Goal: Information Seeking & Learning: Learn about a topic

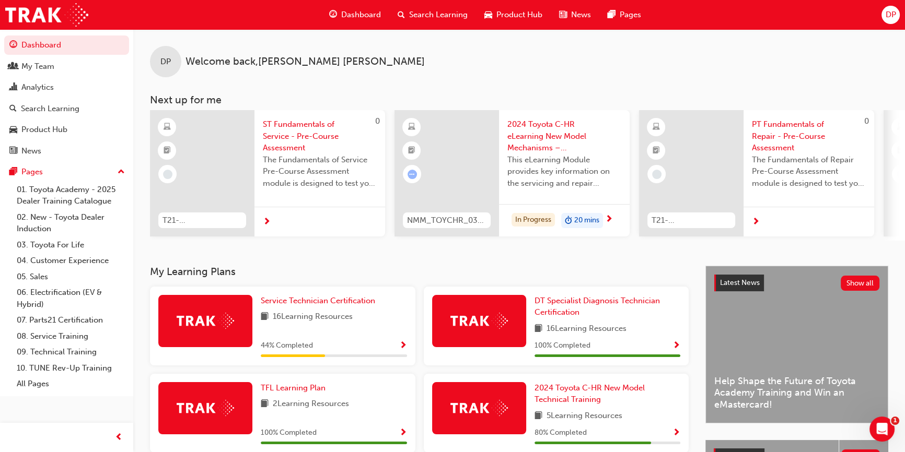
click at [453, 13] on span "Search Learning" at bounding box center [438, 15] width 59 height 12
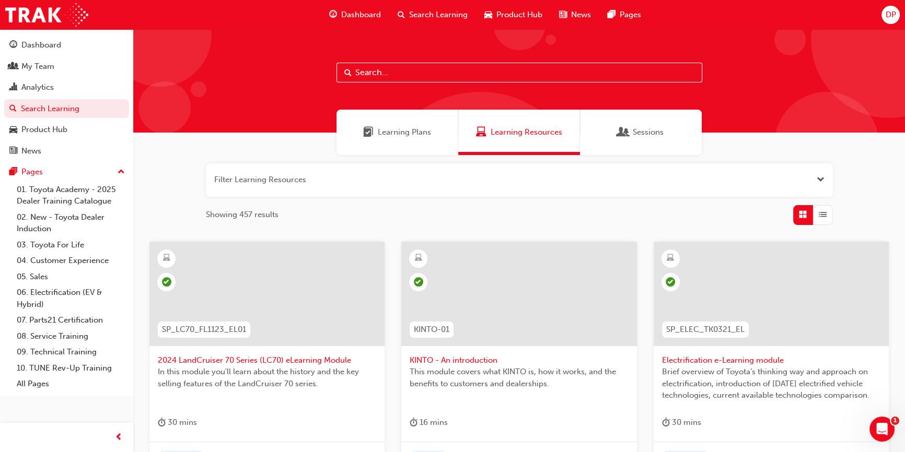
click at [377, 72] on input "text" at bounding box center [519, 73] width 366 height 20
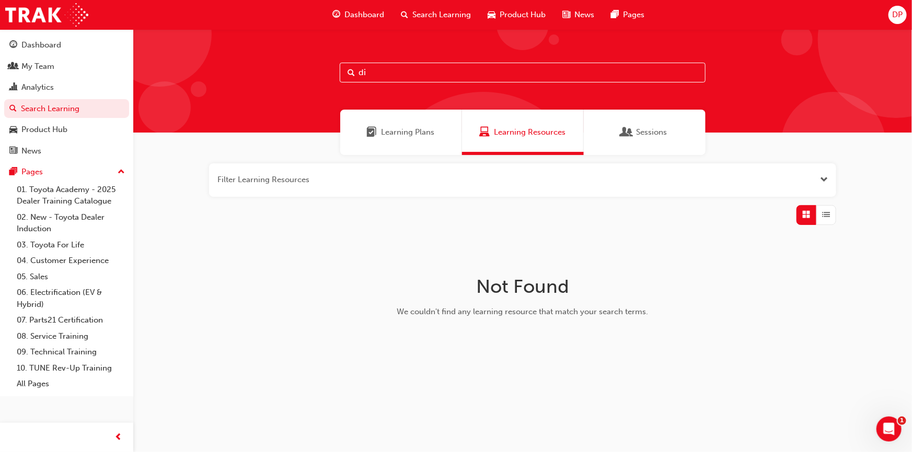
type input "d"
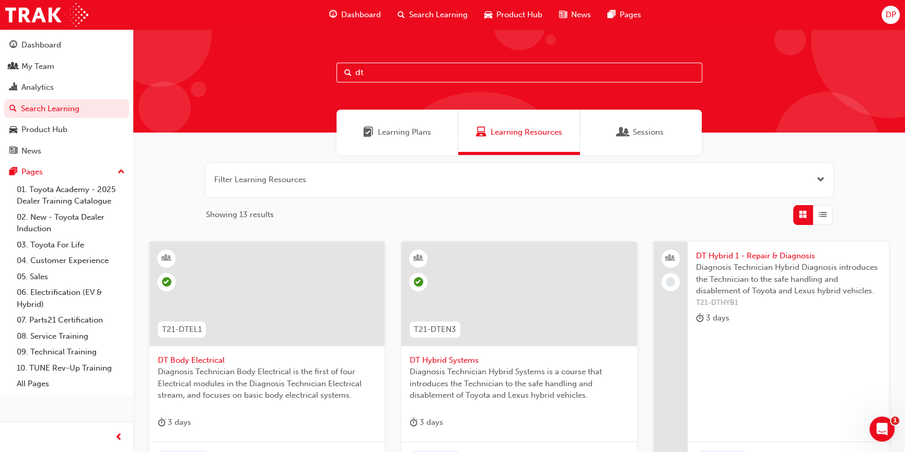
type input "dt"
click at [399, 128] on span "Learning Plans" at bounding box center [404, 132] width 53 height 12
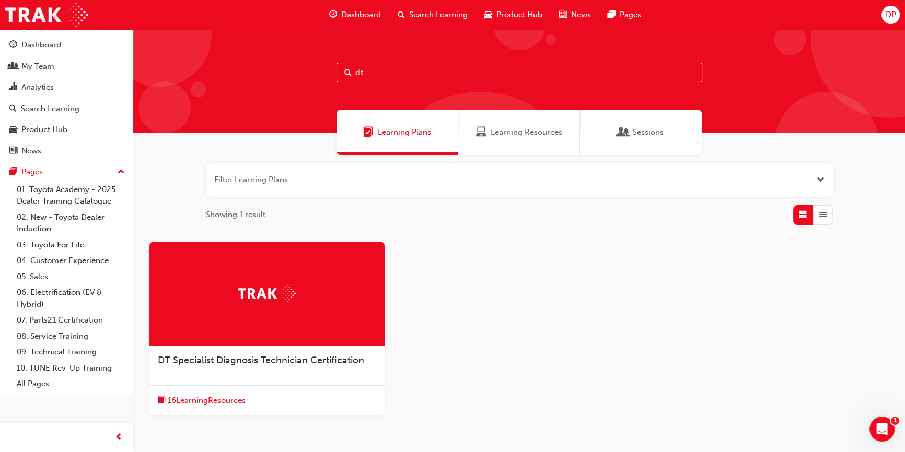
click at [194, 403] on span "16 Learning Resources" at bounding box center [207, 401] width 78 height 12
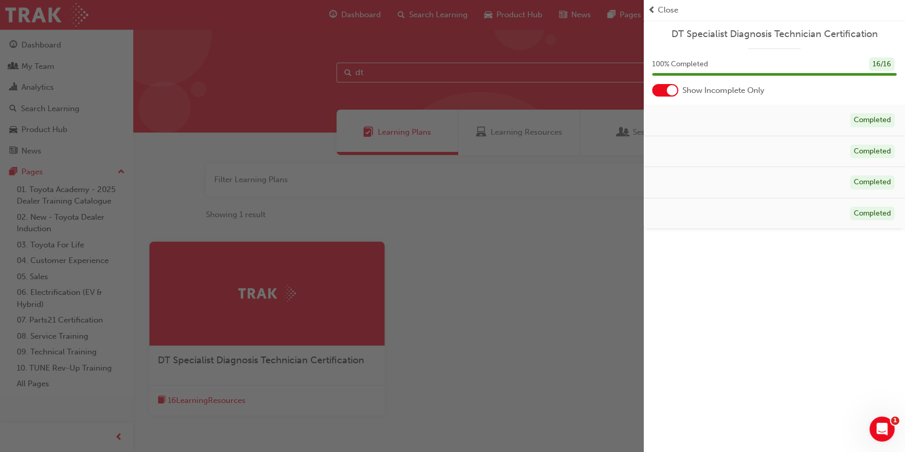
click at [650, 86] on div "Show Incomplete Only" at bounding box center [774, 90] width 261 height 13
click at [658, 87] on div at bounding box center [665, 90] width 26 height 13
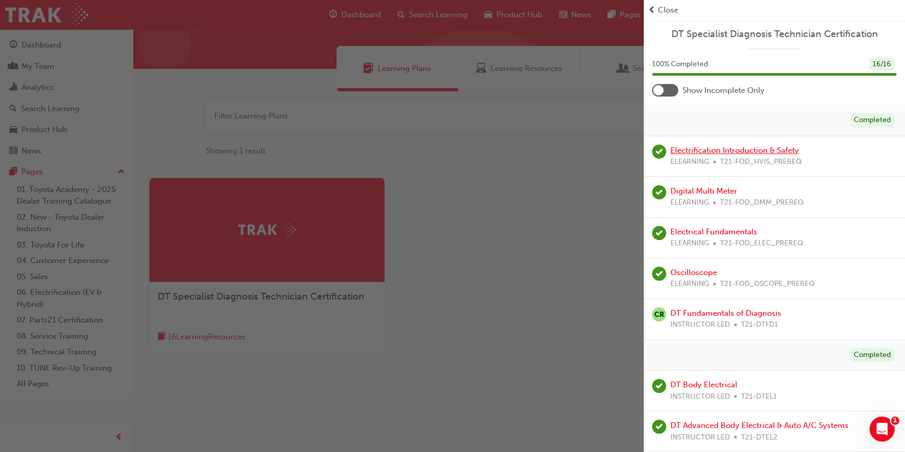
click at [719, 150] on link "Electrification Introduction & Safety" at bounding box center [734, 150] width 129 height 9
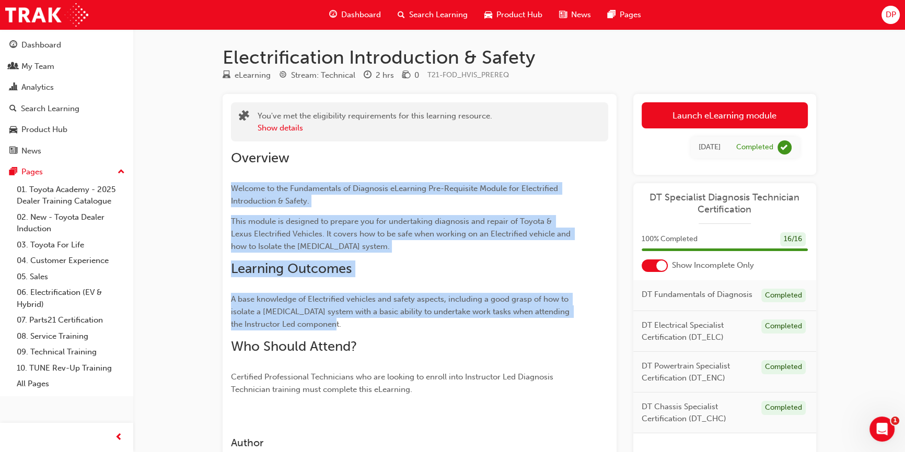
drag, startPoint x: 330, startPoint y: 325, endPoint x: 231, endPoint y: 190, distance: 167.2
click at [231, 190] on div "Overview Welcome to the Fundamentals of Diagnosis eLearning Pre-Requisite Modul…" at bounding box center [401, 273] width 340 height 246
copy div "Welcome to the Fundamentals of Diagnosis eLearning Pre-Requisite Module for Ele…"
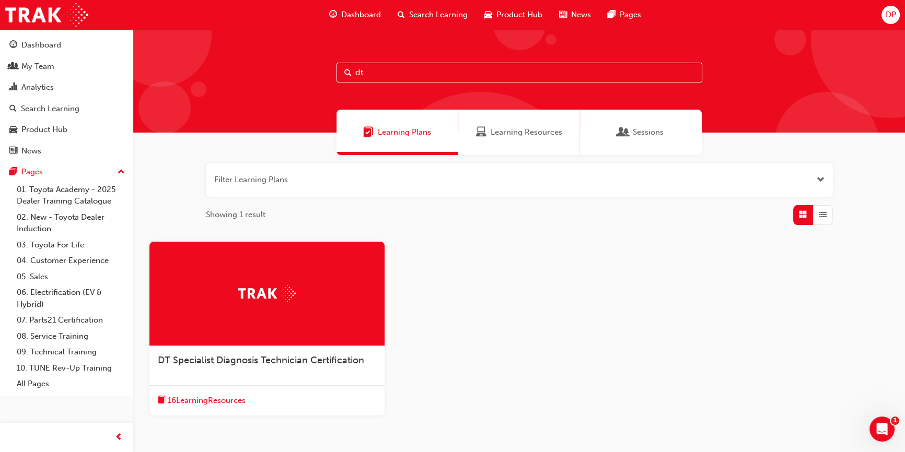
click at [309, 357] on span "DT Specialist Diagnosis Technician Certification" at bounding box center [261, 360] width 206 height 11
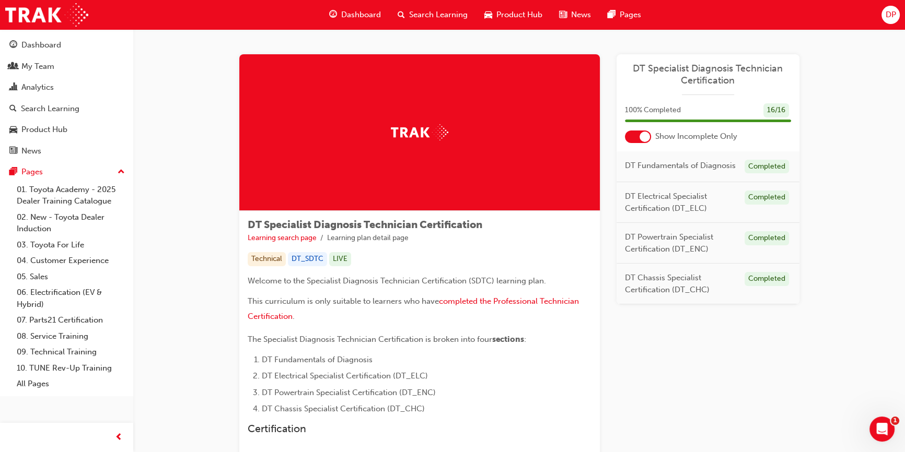
click at [643, 138] on div at bounding box center [644, 137] width 10 height 10
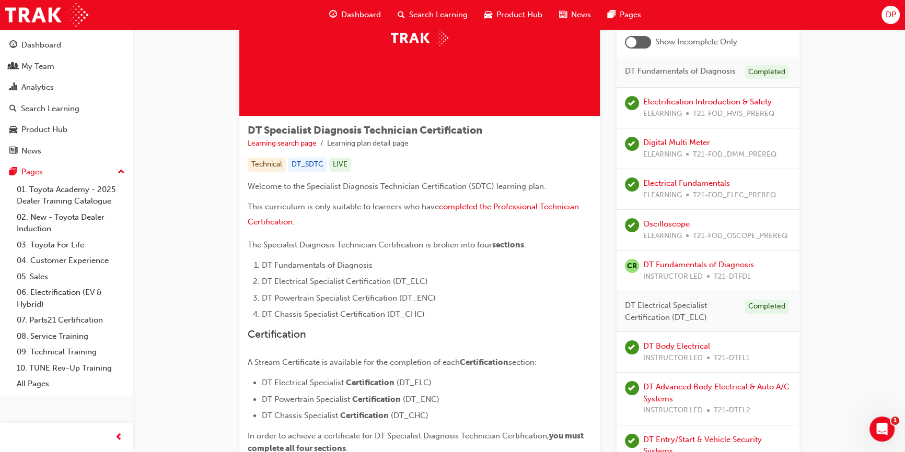
scroll to position [47, 0]
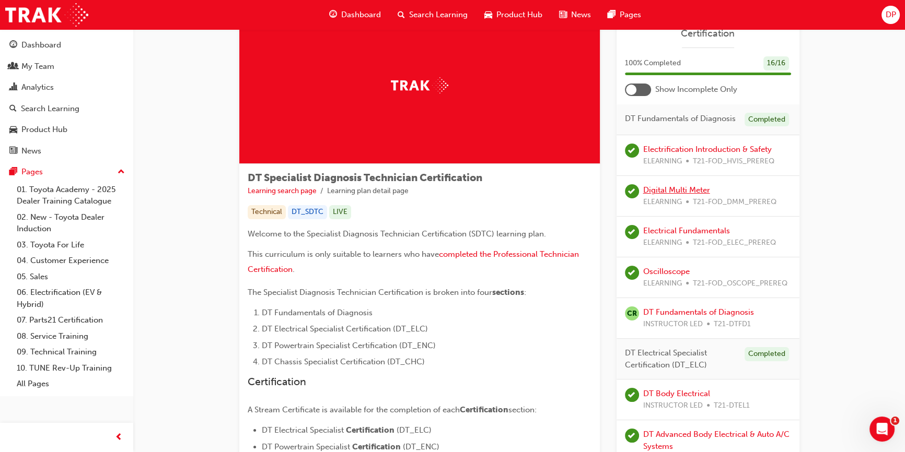
click at [662, 190] on link "Digital Multi Meter" at bounding box center [676, 189] width 67 height 9
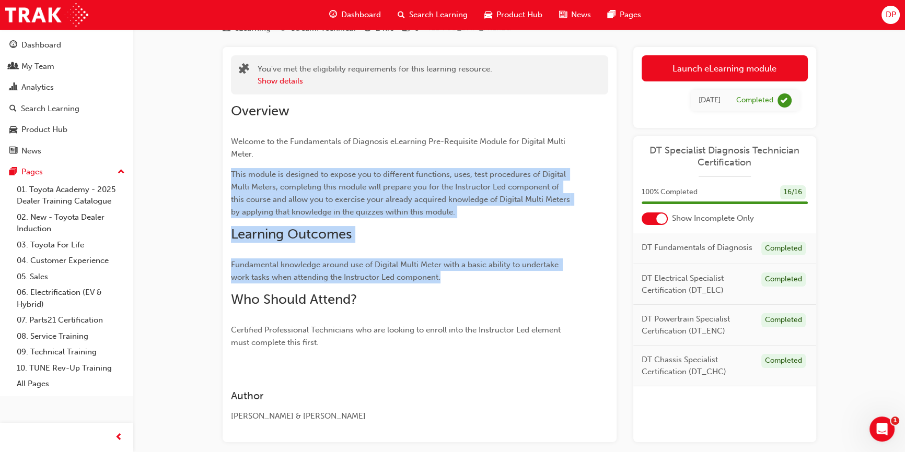
drag, startPoint x: 449, startPoint y: 280, endPoint x: 229, endPoint y: 173, distance: 243.9
click at [229, 173] on div "You've met the eligibility requirements for this learning resource. Show detail…" at bounding box center [420, 244] width 394 height 395
copy div "This module is designed to expose you to different functions, uses, test proced…"
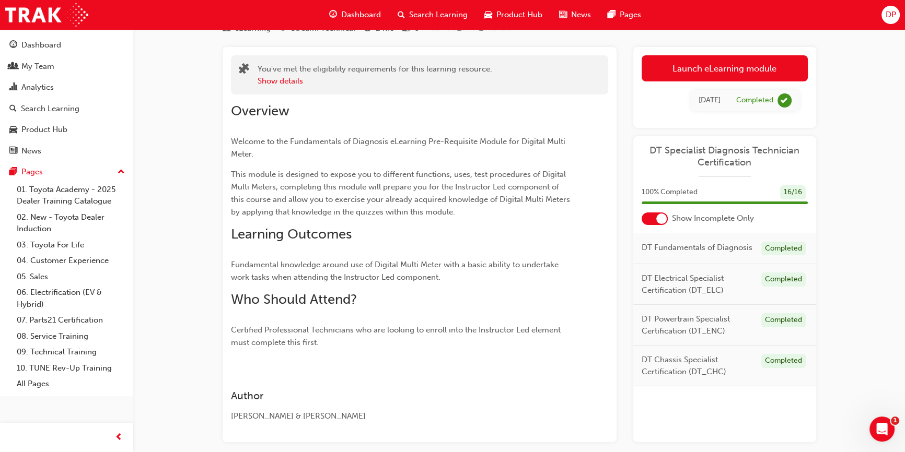
click at [658, 219] on div at bounding box center [661, 219] width 10 height 10
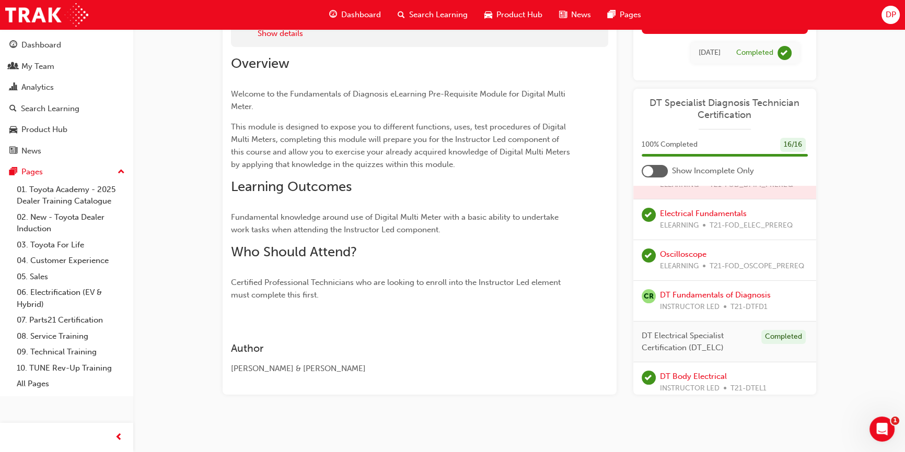
scroll to position [47, 0]
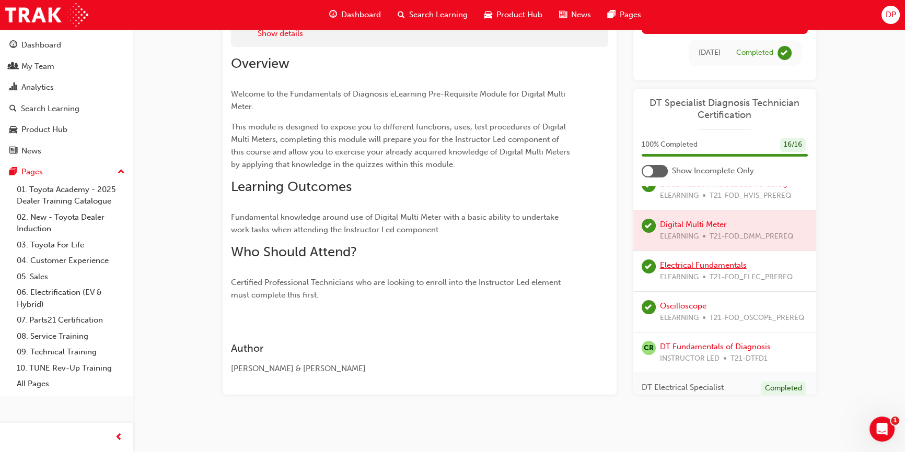
click at [702, 270] on link "Electrical Fundamentals" at bounding box center [703, 265] width 87 height 9
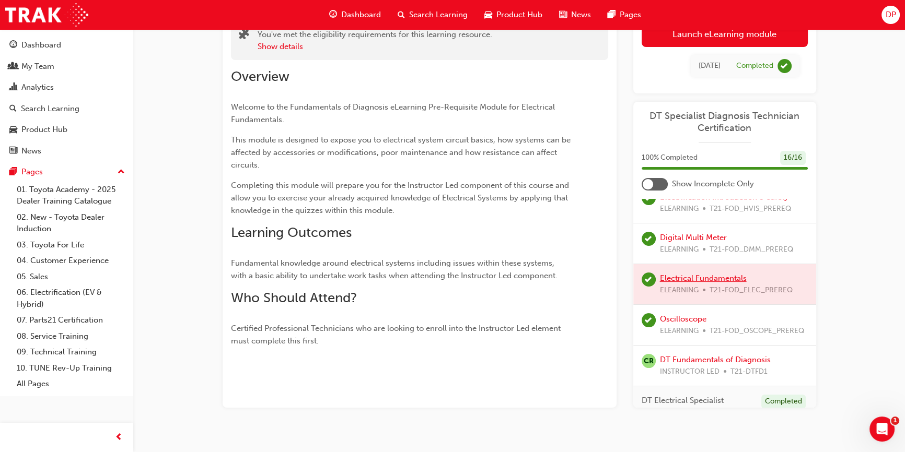
scroll to position [95, 0]
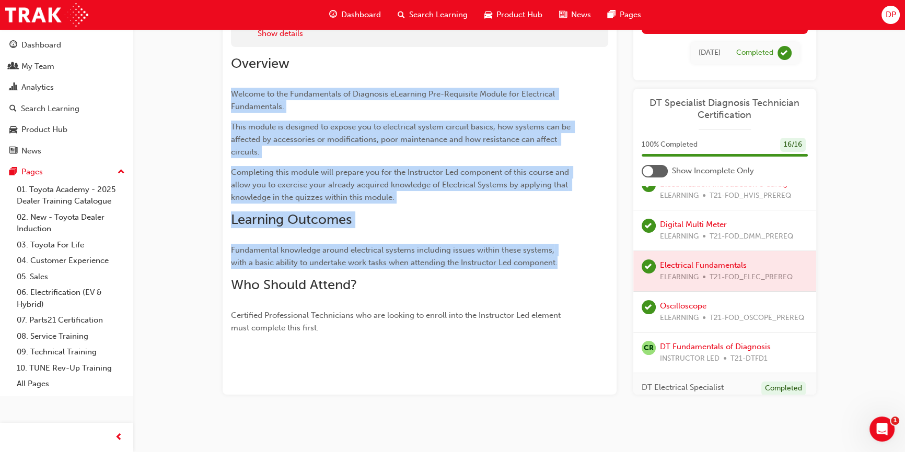
drag, startPoint x: 517, startPoint y: 262, endPoint x: 228, endPoint y: 90, distance: 335.7
click at [228, 90] on div "You've met the eligibility requirements for this learning resource. Show detail…" at bounding box center [420, 196] width 394 height 395
click at [686, 311] on link "Oscilloscope" at bounding box center [683, 305] width 46 height 9
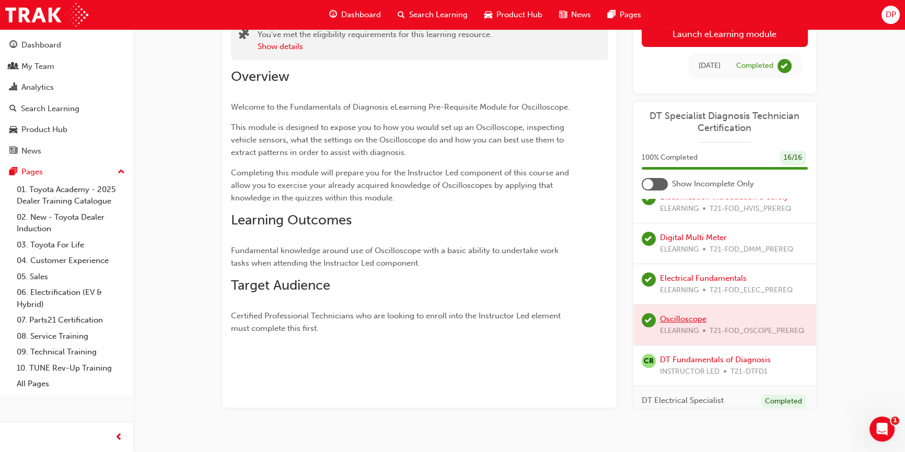
scroll to position [95, 0]
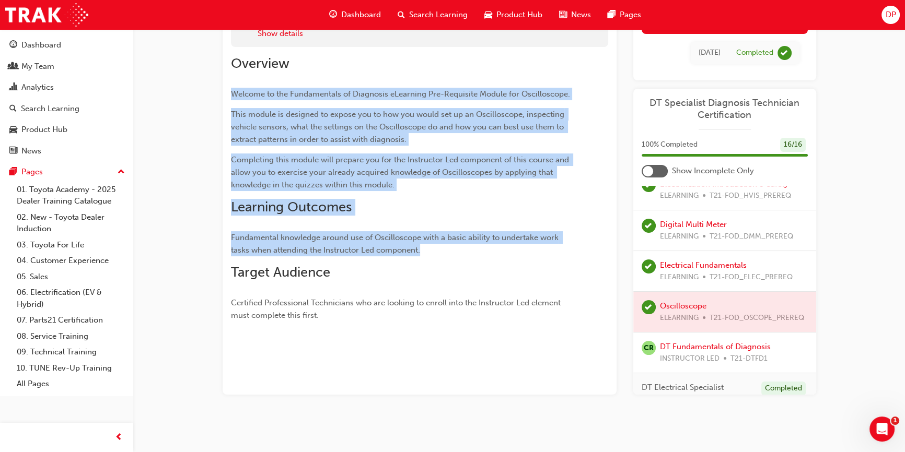
drag, startPoint x: 426, startPoint y: 264, endPoint x: 230, endPoint y: 89, distance: 263.1
click at [231, 89] on div "Overview Welcome to the Fundamentals of Diagnosis eLearning Pre-Requisite Modul…" at bounding box center [401, 188] width 340 height 266
copy div "Welcome to the Fundamentals of Diagnosis eLearning Pre-Requisite Module for Osc…"
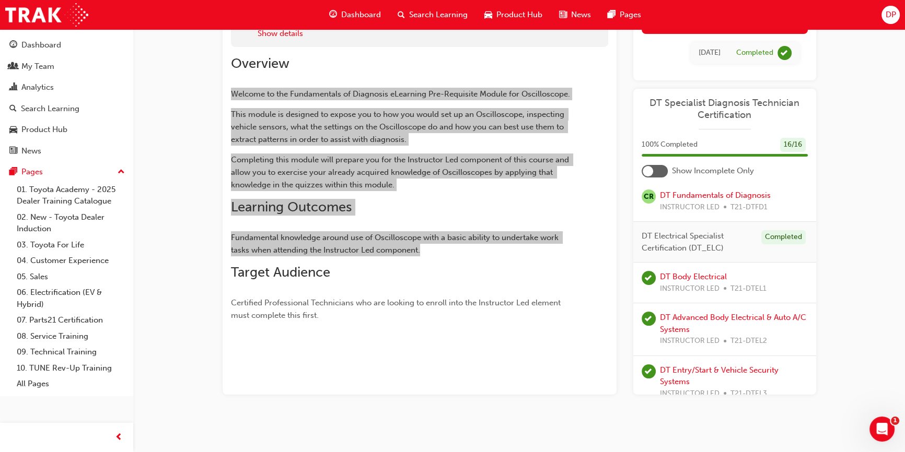
scroll to position [190, 0]
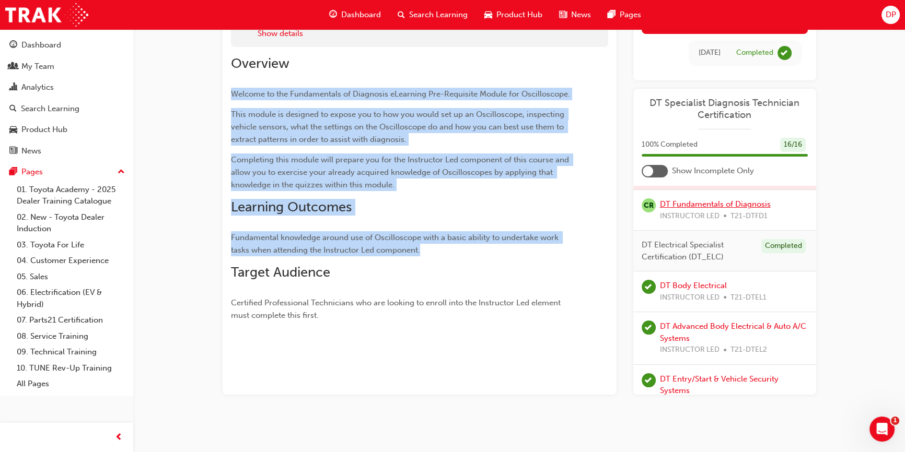
click at [701, 209] on link "DT Fundamentals of Diagnosis" at bounding box center [715, 204] width 111 height 9
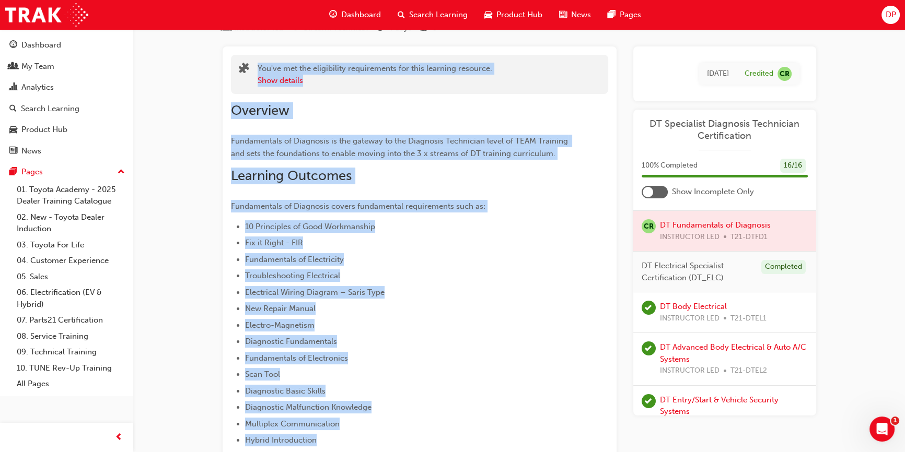
scroll to position [47, 0]
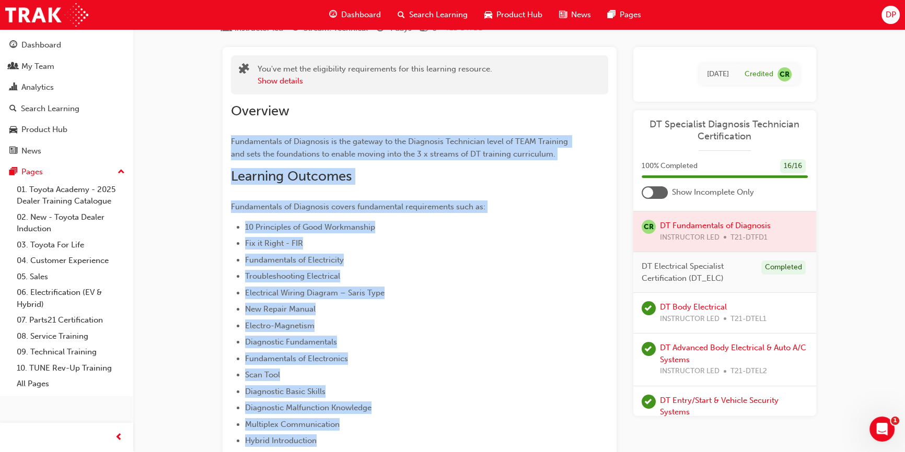
drag, startPoint x: 316, startPoint y: 299, endPoint x: 224, endPoint y: 146, distance: 178.6
click at [224, 146] on div "You've met the eligibility requirements for this learning resource. Show detail…" at bounding box center [420, 427] width 394 height 760
copy div "Fundamentals of Diagnosis is the gateway to the Diagnosis Technician level of T…"
click at [700, 312] on link "DT Body Electrical" at bounding box center [693, 306] width 67 height 9
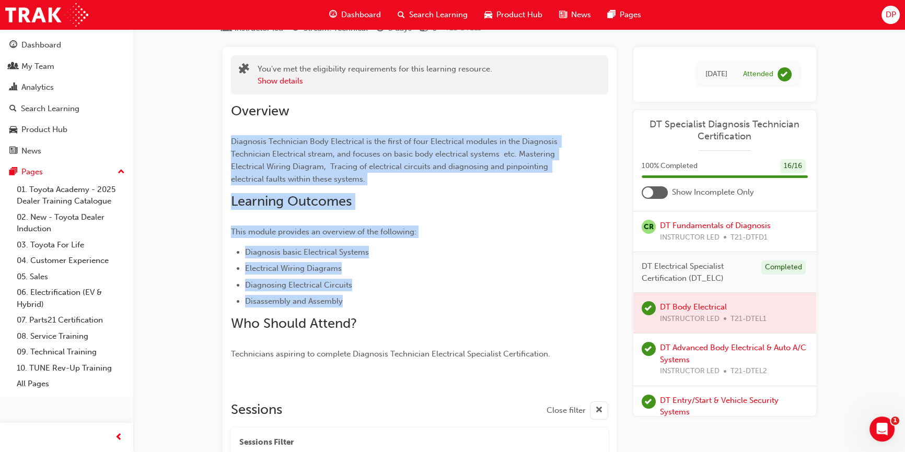
drag, startPoint x: 345, startPoint y: 305, endPoint x: 227, endPoint y: 141, distance: 201.7
click at [227, 141] on div "You've met the eligibility requirements for this learning resource. Show detail…" at bounding box center [420, 395] width 394 height 696
copy div "Diagnosis Technician Body Electrical is the first of four Electrical modules in…"
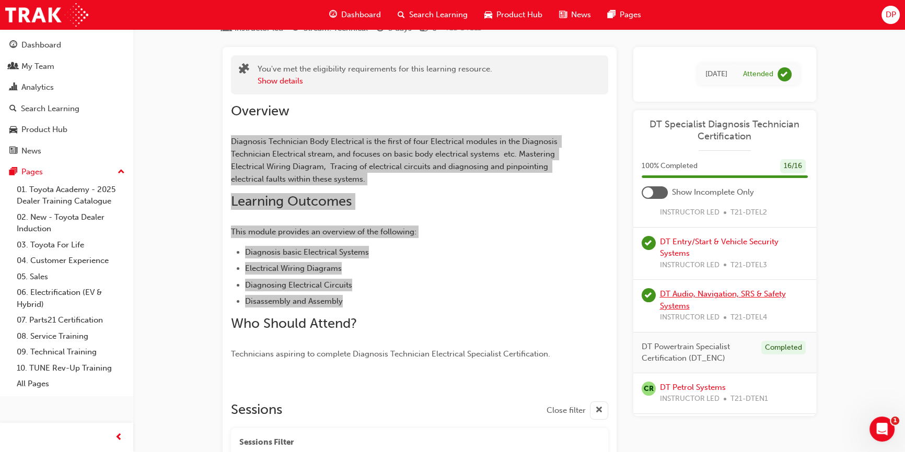
scroll to position [332, 0]
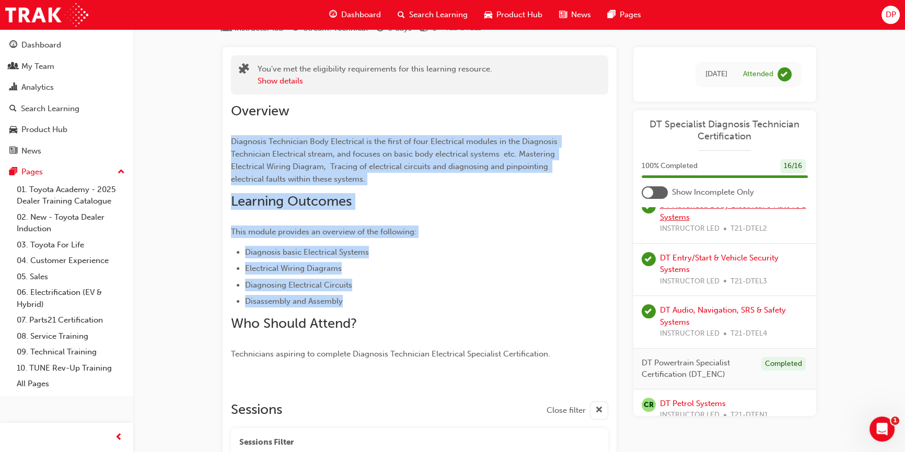
click at [688, 222] on link "DT Advanced Body Electrical & Auto A/C Systems" at bounding box center [733, 211] width 146 height 21
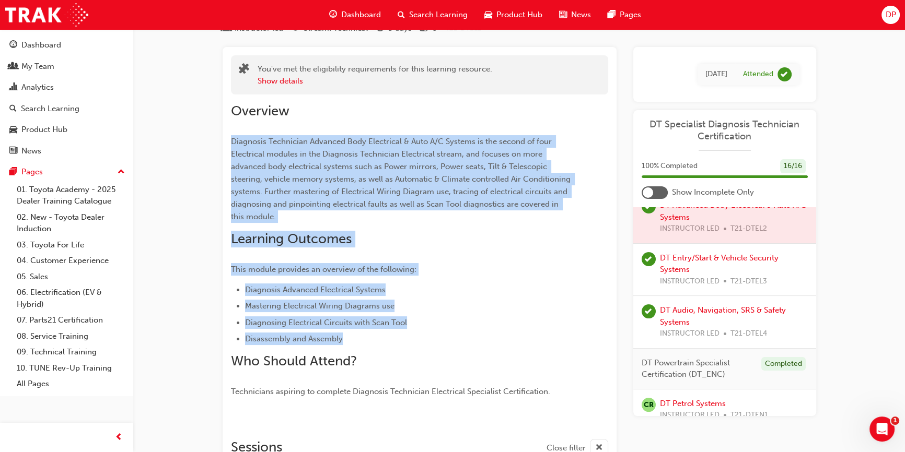
drag, startPoint x: 343, startPoint y: 343, endPoint x: 229, endPoint y: 138, distance: 234.3
click at [229, 138] on div "You've met the eligibility requirements for this learning resource. Show detail…" at bounding box center [420, 420] width 394 height 746
copy div "Diagnosis Technician Advanced Body Electrical & Auto A/C Systems is the second …"
click at [716, 275] on link "DT Entry/Start & Vehicle Security Systems" at bounding box center [719, 263] width 119 height 21
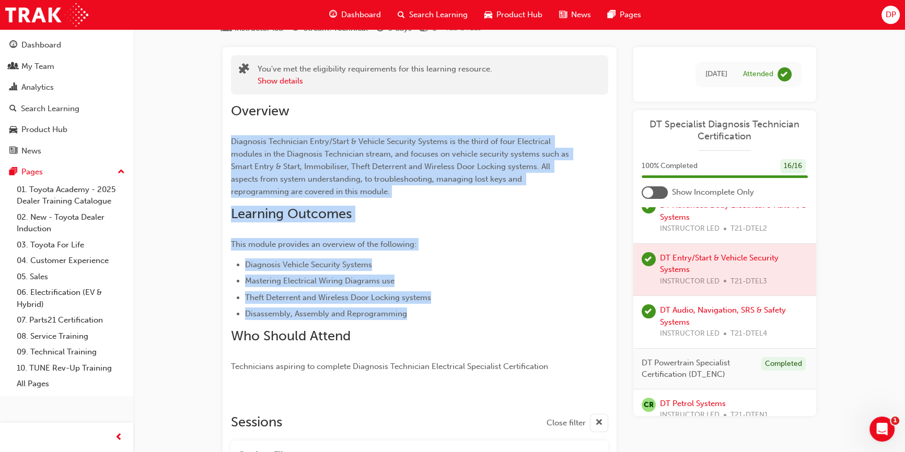
drag, startPoint x: 408, startPoint y: 315, endPoint x: 232, endPoint y: 141, distance: 246.8
click at [232, 141] on div "Overview Diagnosis Technician Entry/Start & Vehicle Security Systems is the thi…" at bounding box center [401, 238] width 340 height 270
copy div "Diagnosis Technician Entry/Start & Vehicle Security Systems is the third of fou…"
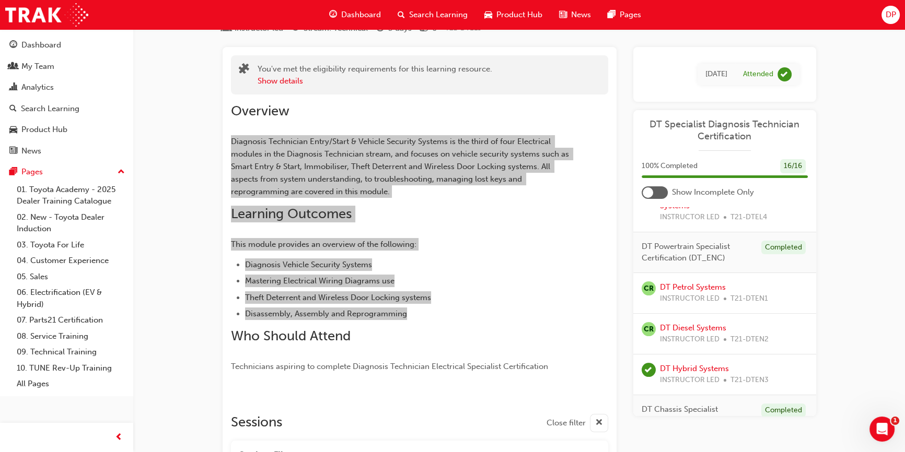
scroll to position [427, 0]
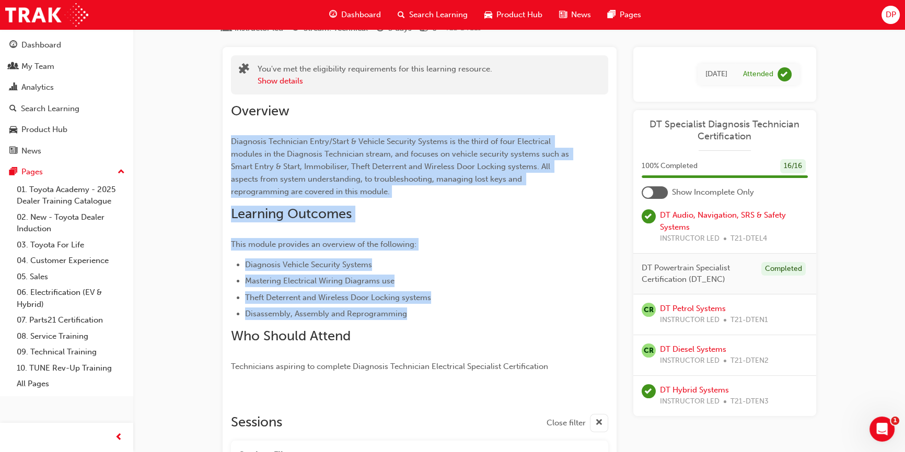
click at [678, 241] on div "DT Audio, Navigation, SRS & Safety Systems INSTRUCTOR LED T21-DTEL4" at bounding box center [734, 227] width 148 height 36
drag, startPoint x: 386, startPoint y: 298, endPoint x: 231, endPoint y: 139, distance: 220.9
click at [231, 139] on div "Overview Diagnosis Technician Entry/Start & Vehicle Security Systems is the thi…" at bounding box center [401, 238] width 340 height 270
copy div "Diagnosis Technician Entry/Start & Vehicle Security Systems is the third of fou…"
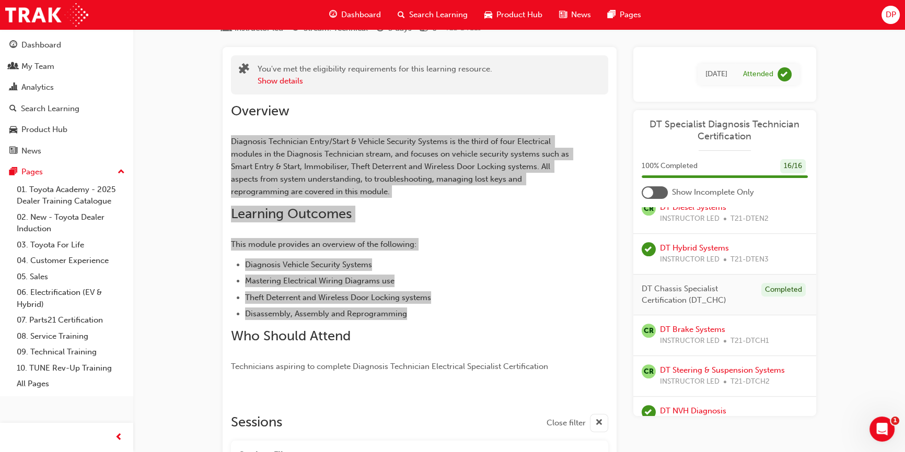
scroll to position [522, 0]
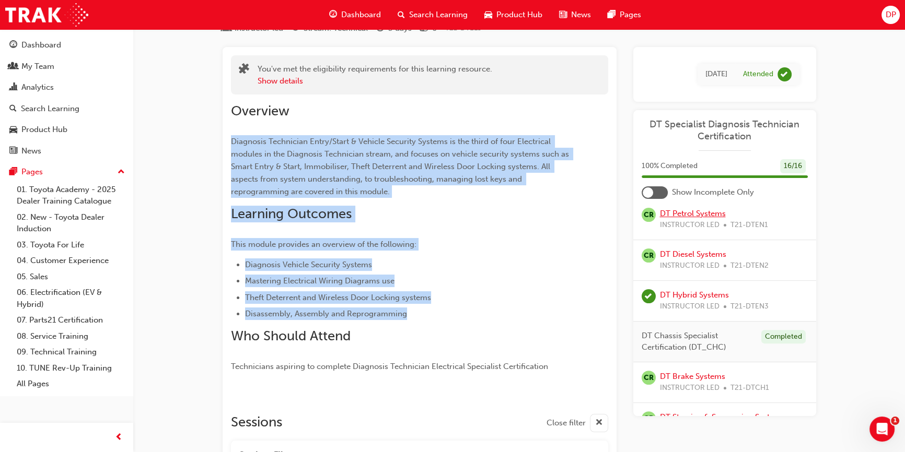
click at [690, 218] on link "DT Petrol Systems" at bounding box center [693, 213] width 66 height 9
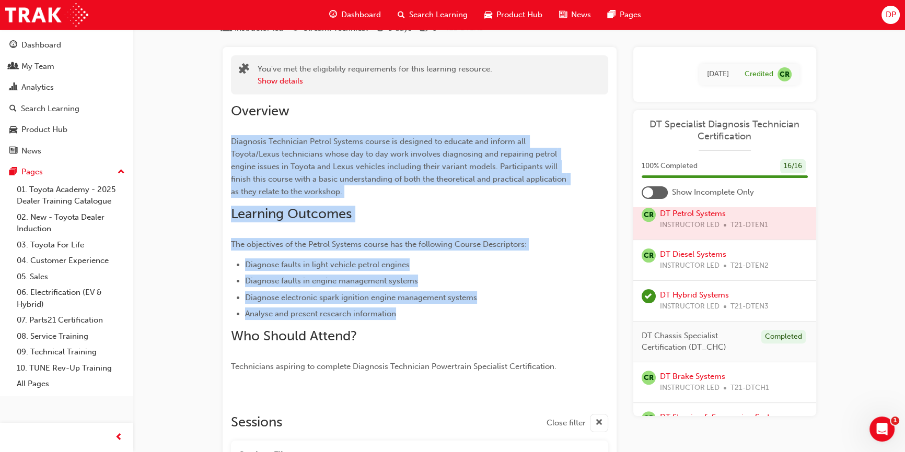
drag, startPoint x: 387, startPoint y: 308, endPoint x: 232, endPoint y: 141, distance: 228.1
click at [232, 141] on div "Overview Diagnosis Technician Petrol Systems course is designed to educate and …" at bounding box center [401, 238] width 340 height 270
copy div "Diagnosis Technician Petrol Systems course is designed to educate and inform al…"
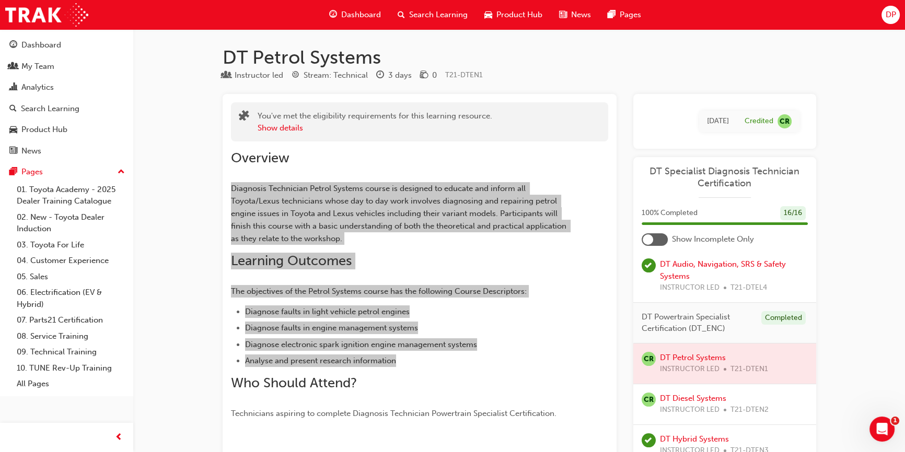
scroll to position [522, 0]
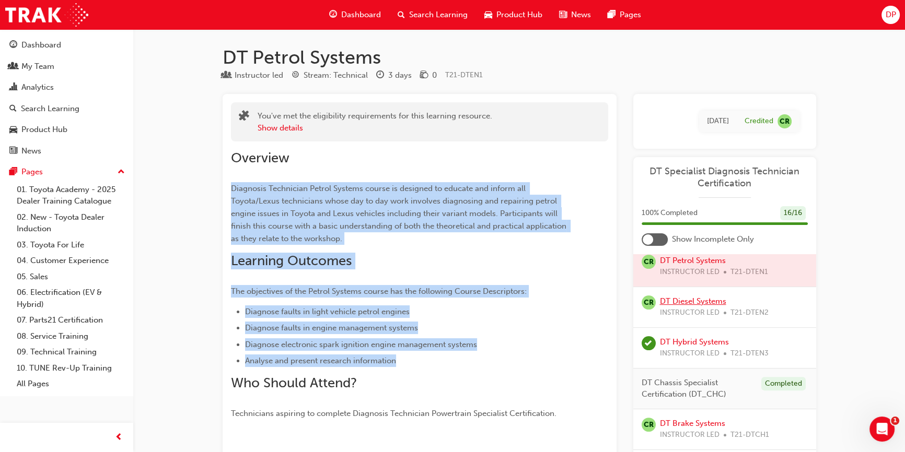
click at [700, 306] on link "DT Diesel Systems" at bounding box center [693, 301] width 66 height 9
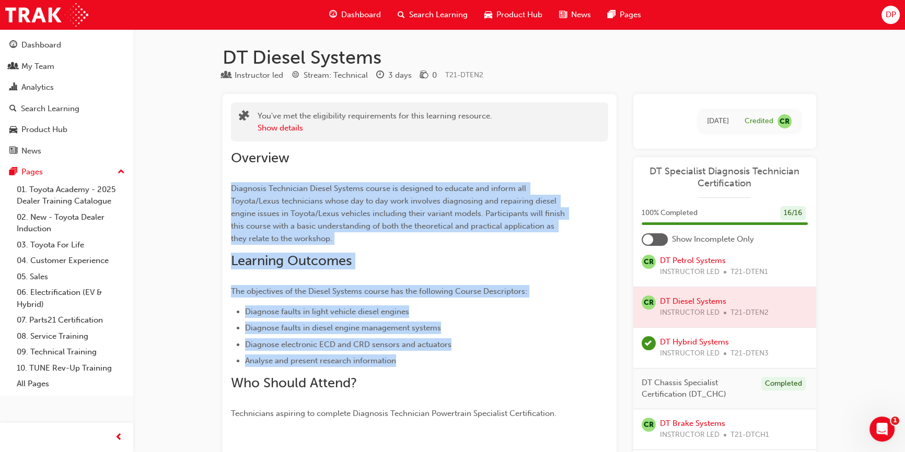
drag, startPoint x: 394, startPoint y: 362, endPoint x: 223, endPoint y: 189, distance: 243.8
click at [692, 347] on link "DT Hybrid Systems" at bounding box center [694, 341] width 69 height 9
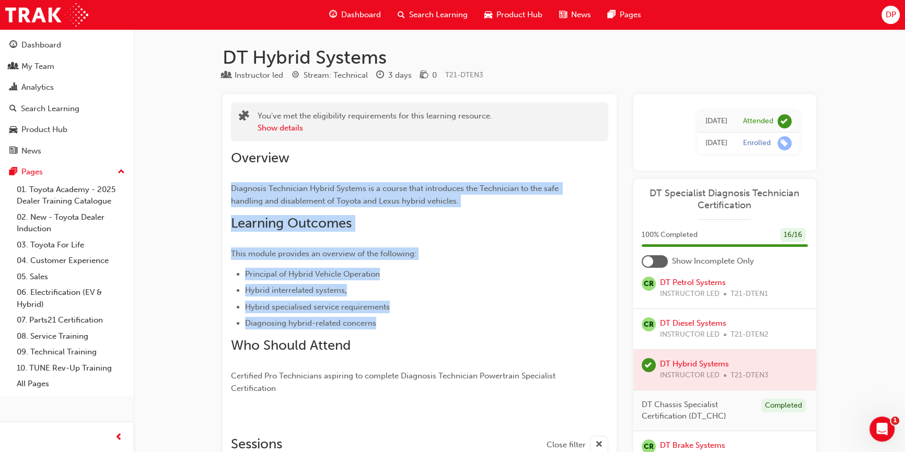
drag, startPoint x: 352, startPoint y: 318, endPoint x: 229, endPoint y: 184, distance: 181.5
click at [229, 184] on div "You've met the eligibility requirements for this learning resource. Show detail…" at bounding box center [420, 435] width 394 height 683
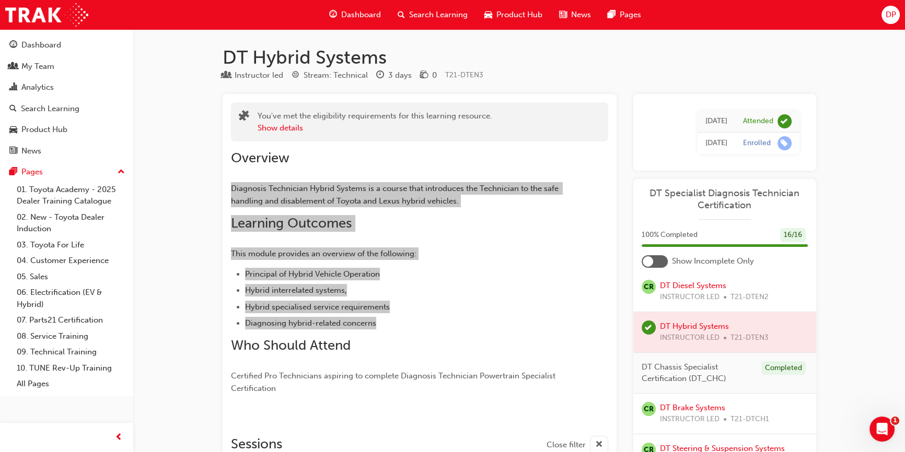
scroll to position [617, 0]
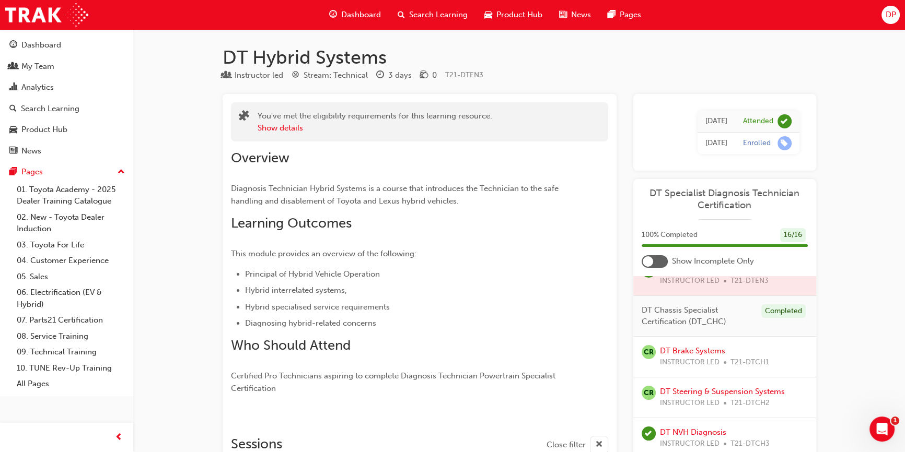
click at [658, 328] on span "DT Chassis Specialist Certification (DT_CHC)" at bounding box center [697, 317] width 111 height 24
click at [667, 328] on span "DT Chassis Specialist Certification (DT_CHC)" at bounding box center [697, 317] width 111 height 24
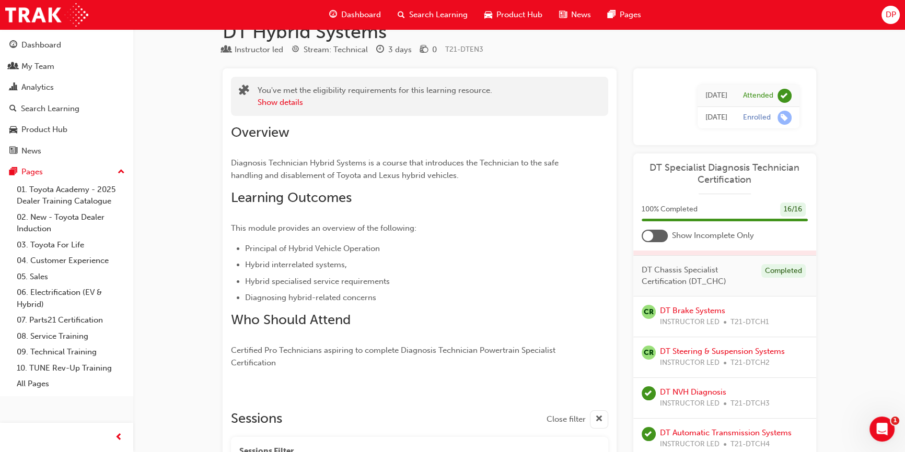
scroll to position [47, 0]
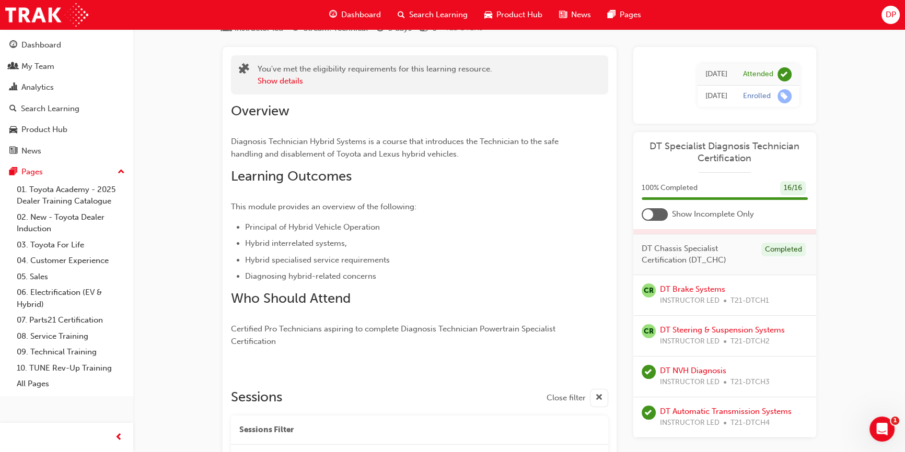
click at [766, 251] on div "Completed" at bounding box center [783, 250] width 44 height 14
click at [674, 252] on span "DT Chassis Specialist Certification (DT_CHC)" at bounding box center [697, 255] width 111 height 24
click at [648, 252] on span "DT Chassis Specialist Certification (DT_CHC)" at bounding box center [697, 255] width 111 height 24
click at [705, 290] on link "DT Brake Systems" at bounding box center [692, 289] width 65 height 9
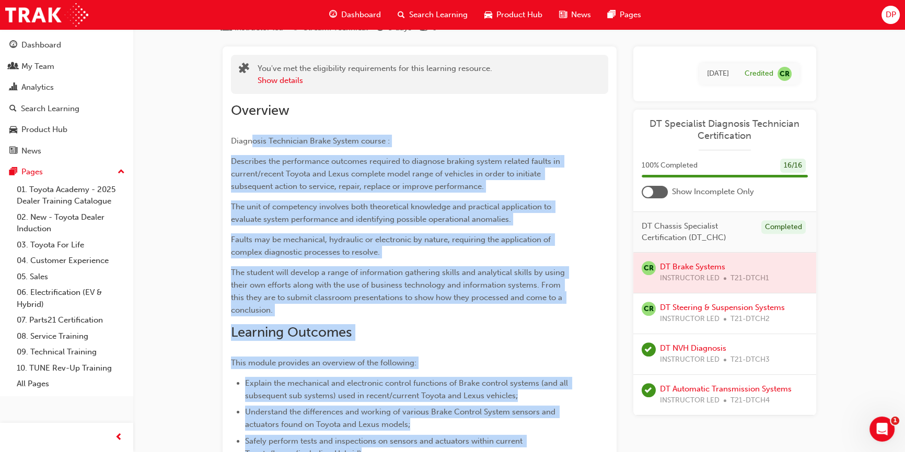
scroll to position [47, 0]
drag, startPoint x: 554, startPoint y: 293, endPoint x: 226, endPoint y: 141, distance: 361.6
copy div "Diagnosis Technician Brake System course : Describes the performance outcomes r…"
click at [683, 311] on link "DT Steering & Suspension Systems" at bounding box center [722, 308] width 125 height 9
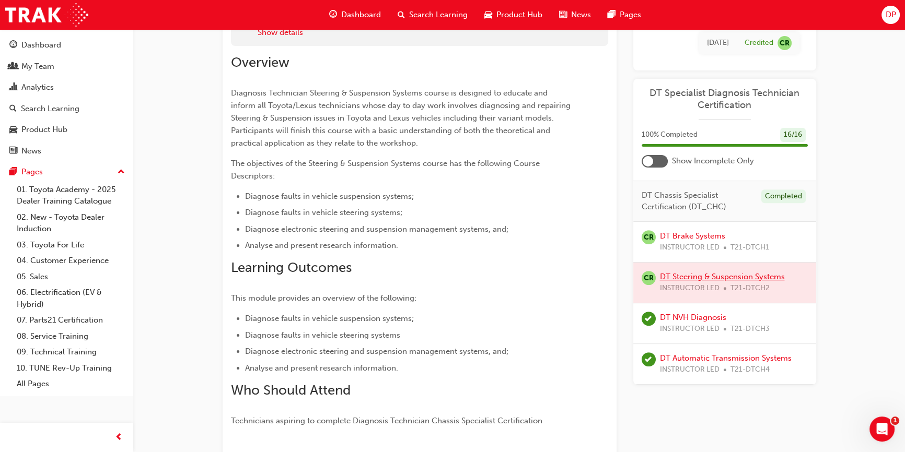
scroll to position [95, 0]
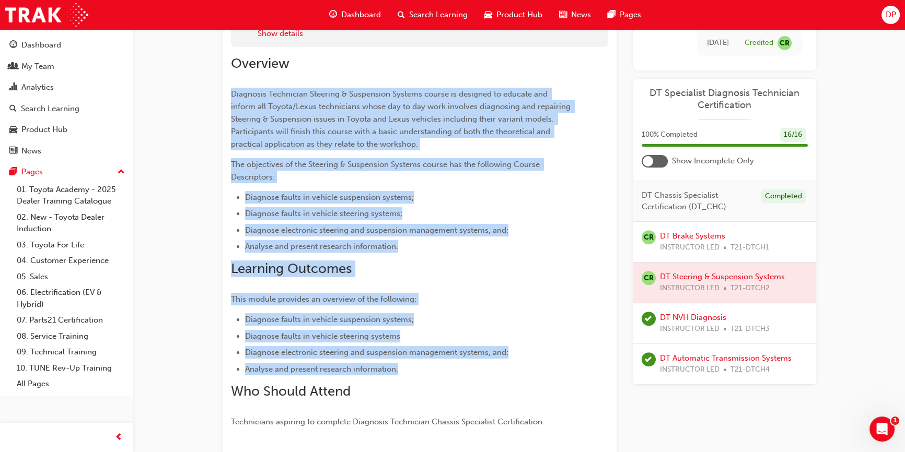
drag, startPoint x: 400, startPoint y: 371, endPoint x: 230, endPoint y: 94, distance: 325.2
click at [231, 94] on div "Overview Diagnosis Technician Steering & Suspension Systems course is designed …" at bounding box center [401, 241] width 340 height 373
click at [677, 320] on link "DT NVH Diagnosis" at bounding box center [693, 317] width 66 height 9
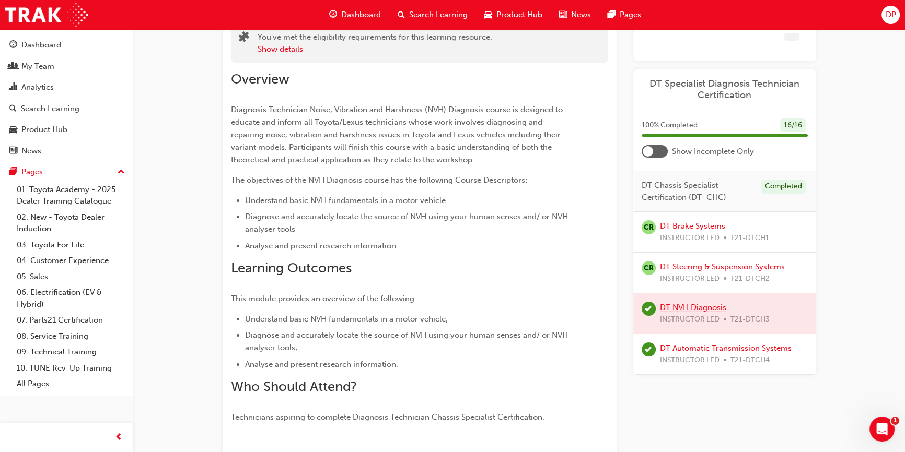
scroll to position [95, 0]
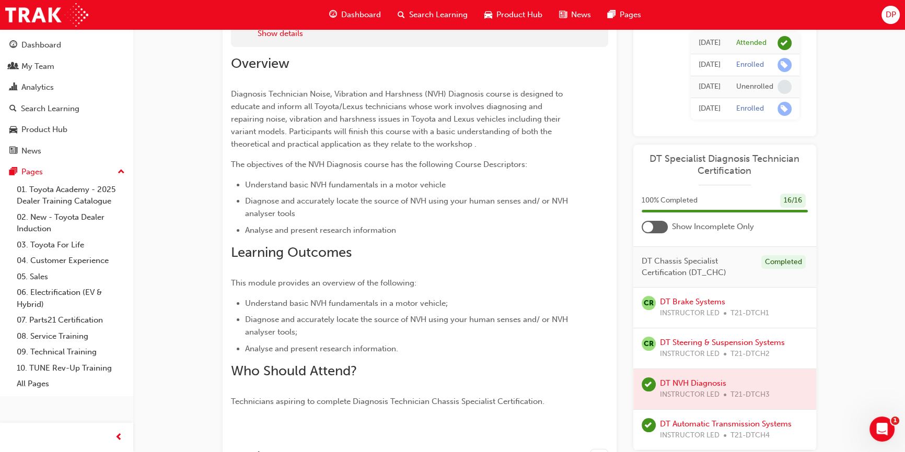
click at [411, 348] on li "Analyse and present research information." at bounding box center [407, 349] width 325 height 13
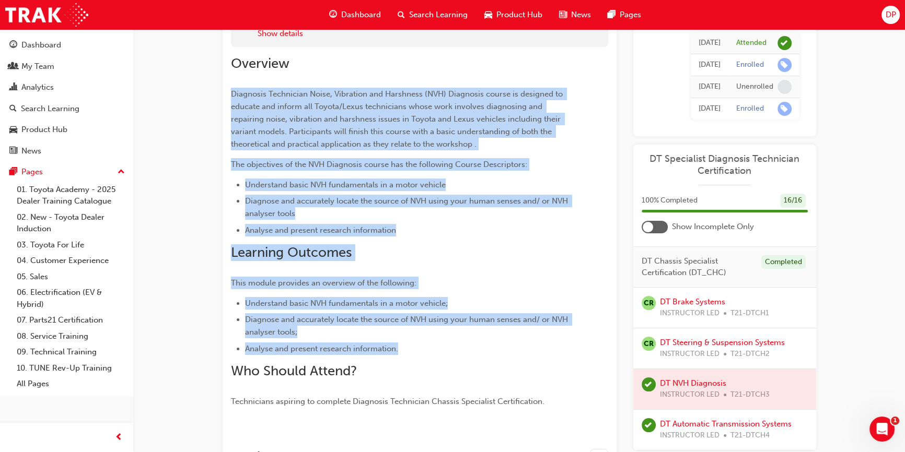
drag, startPoint x: 369, startPoint y: 334, endPoint x: 221, endPoint y: 98, distance: 279.3
click at [687, 428] on link "DT Automatic Transmission Systems" at bounding box center [726, 424] width 132 height 9
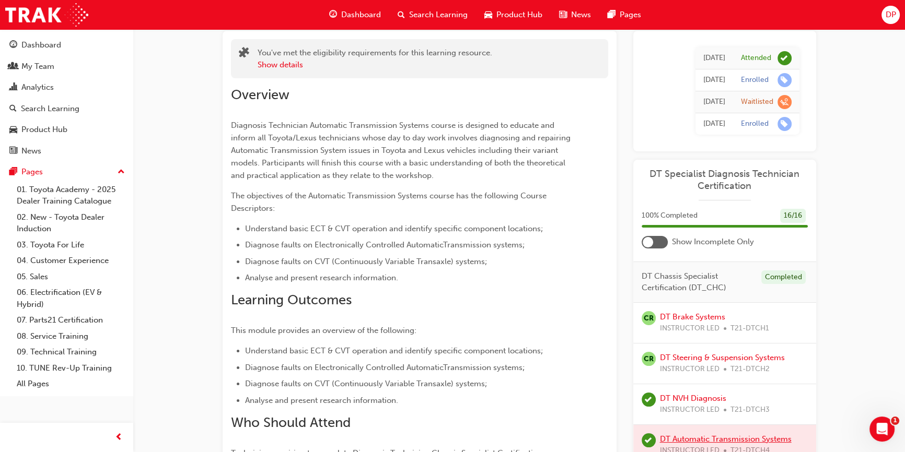
scroll to position [47, 0]
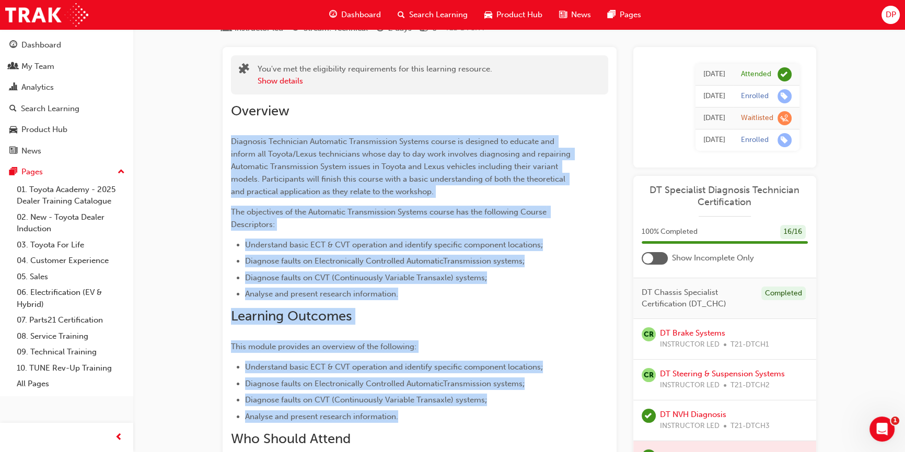
drag, startPoint x: 370, startPoint y: 403, endPoint x: 224, endPoint y: 135, distance: 305.3
click at [589, 294] on div "Overview Diagnosis Technician Automatic Transmission Systems course is designed…" at bounding box center [419, 285] width 377 height 381
click at [426, 330] on div "Overview Diagnosis Technician Automatic Transmission Systems course is designed…" at bounding box center [401, 289] width 340 height 373
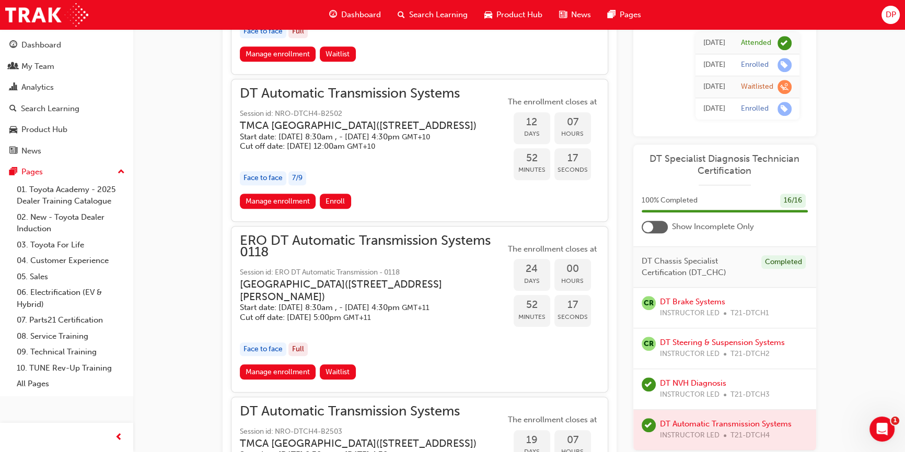
scroll to position [1282, 0]
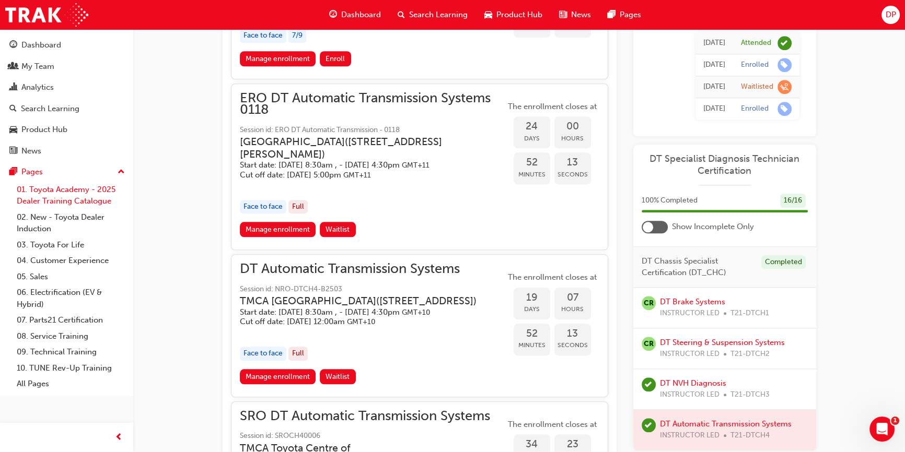
click at [55, 188] on link "01. Toyota Academy - 2025 Dealer Training Catalogue" at bounding box center [71, 196] width 117 height 28
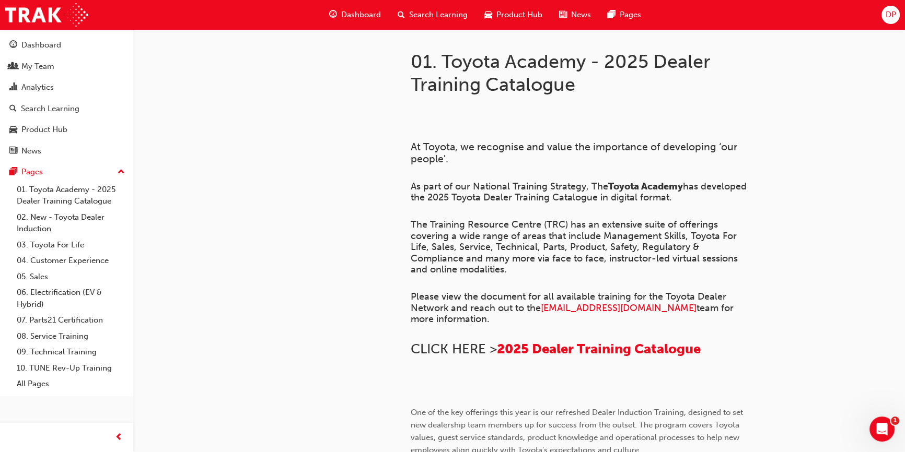
click at [453, 16] on span "Search Learning" at bounding box center [438, 15] width 59 height 12
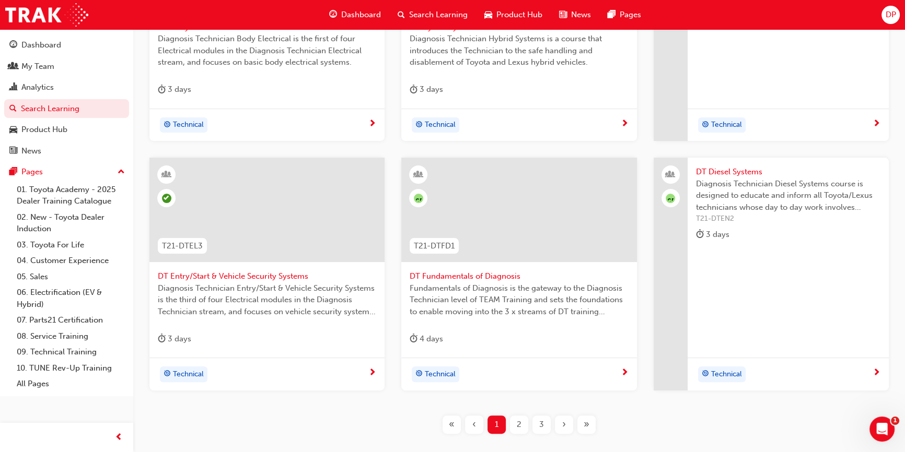
scroll to position [380, 0]
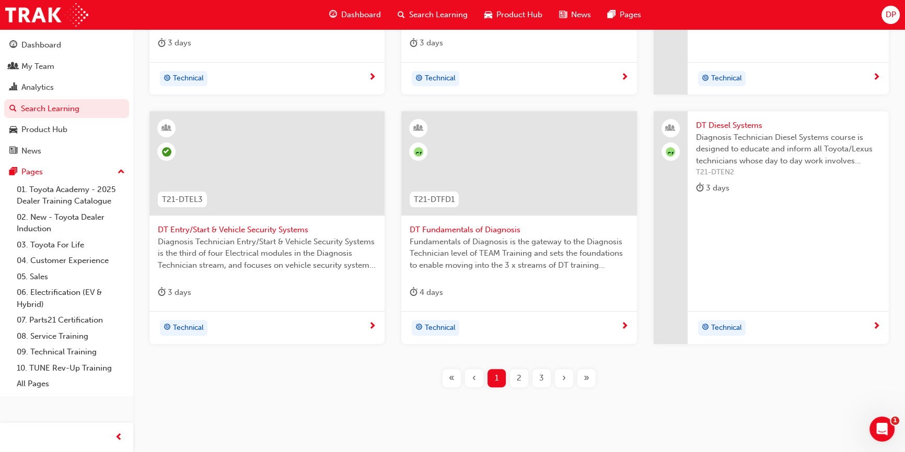
click at [225, 225] on span "DT Entry/Start & Vehicle Security Systems" at bounding box center [267, 230] width 218 height 12
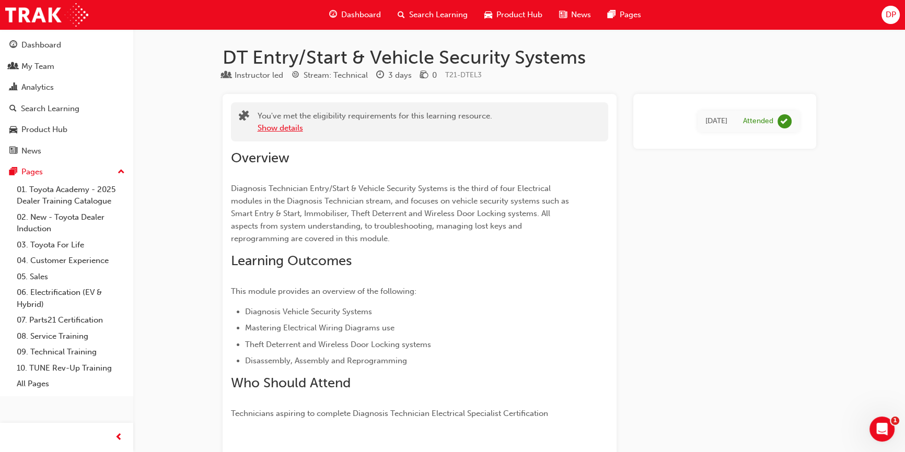
click at [292, 129] on button "Show details" at bounding box center [280, 128] width 45 height 12
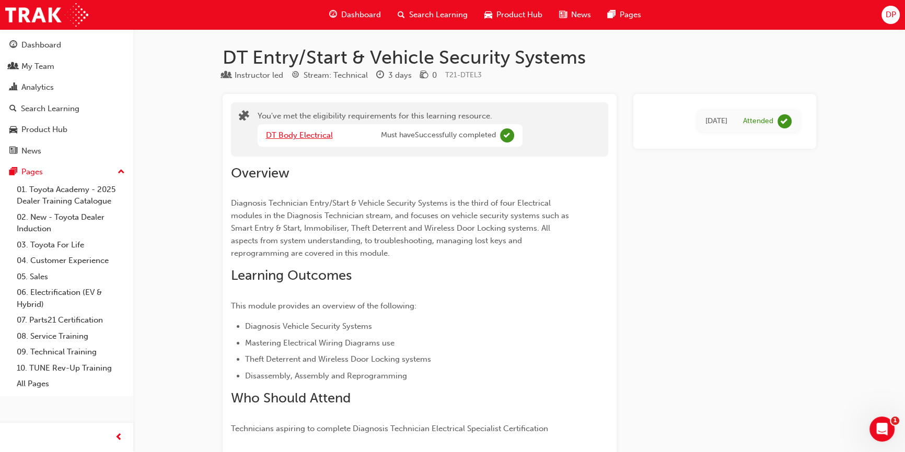
click at [287, 133] on link "DT Body Electrical" at bounding box center [299, 135] width 67 height 9
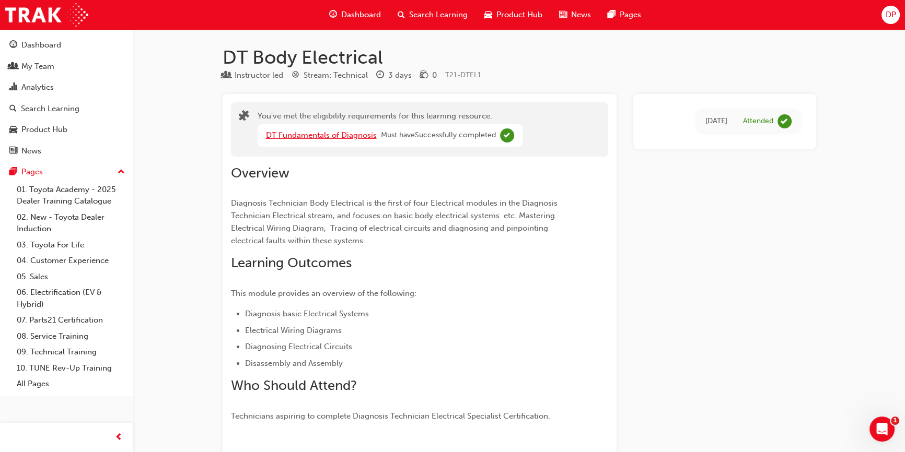
click at [287, 133] on link "DT Fundamentals of Diagnosis" at bounding box center [321, 135] width 111 height 9
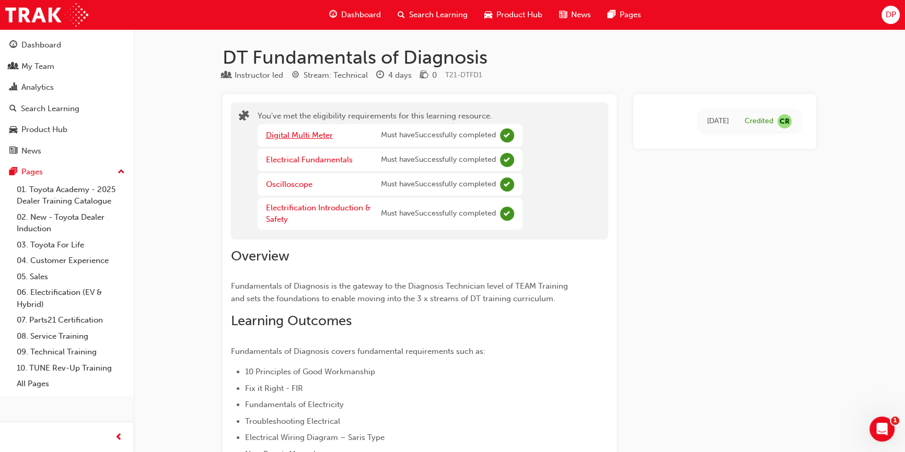
click at [287, 133] on link "Digital Multi Meter" at bounding box center [299, 135] width 67 height 9
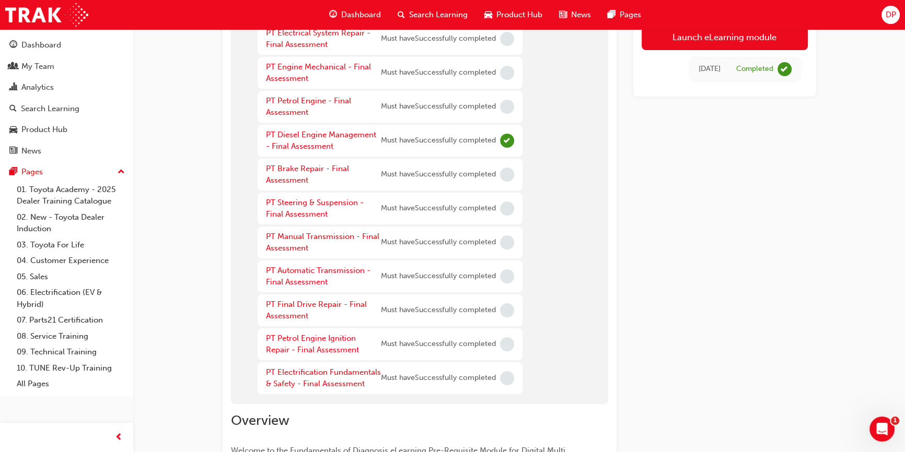
scroll to position [332, 0]
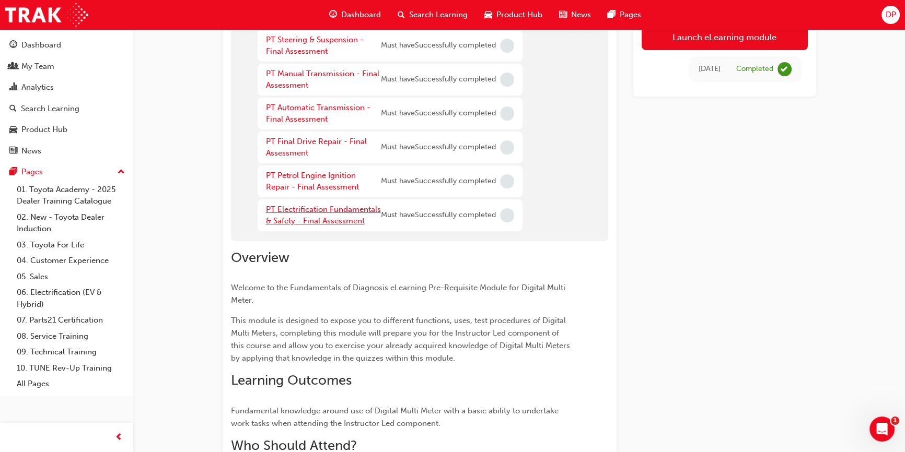
click at [344, 223] on link "PT Electrification Fundamentals & Safety - Final Assessment" at bounding box center [323, 215] width 115 height 21
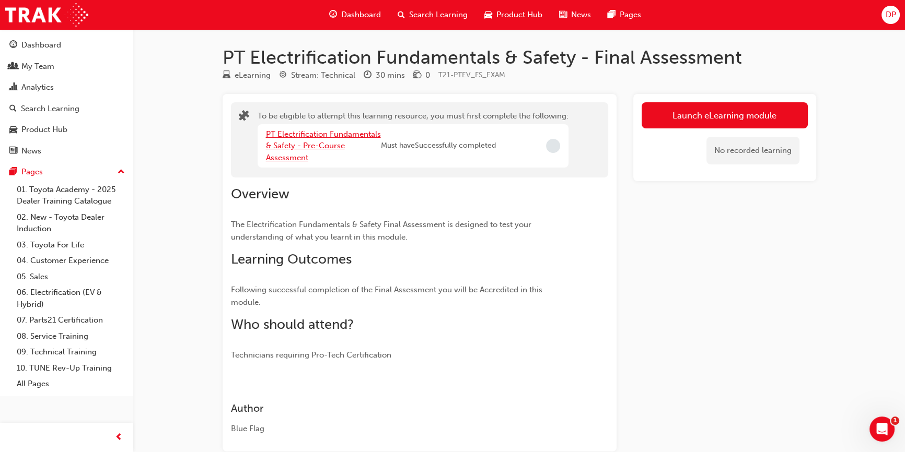
click at [311, 144] on link "PT Electrification Fundamentals & Safety - Pre-Course Assessment" at bounding box center [323, 146] width 115 height 33
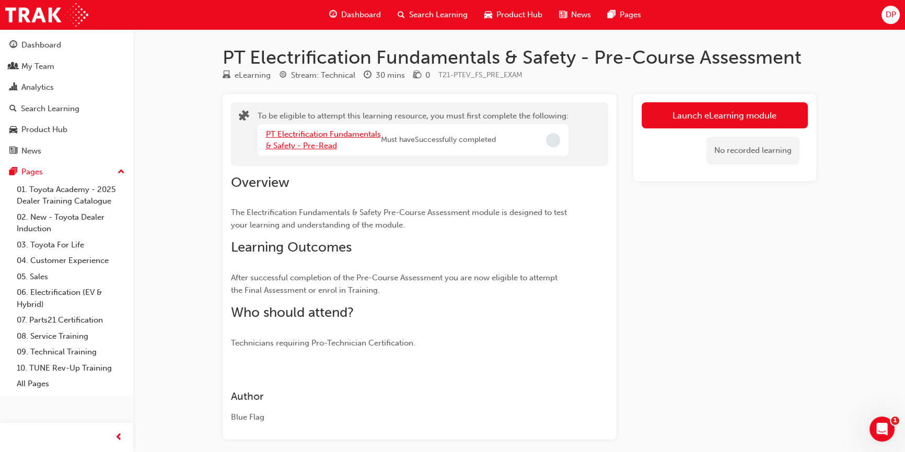
click at [319, 144] on link "PT Electrification Fundamentals & Safety - Pre-Read" at bounding box center [323, 140] width 115 height 21
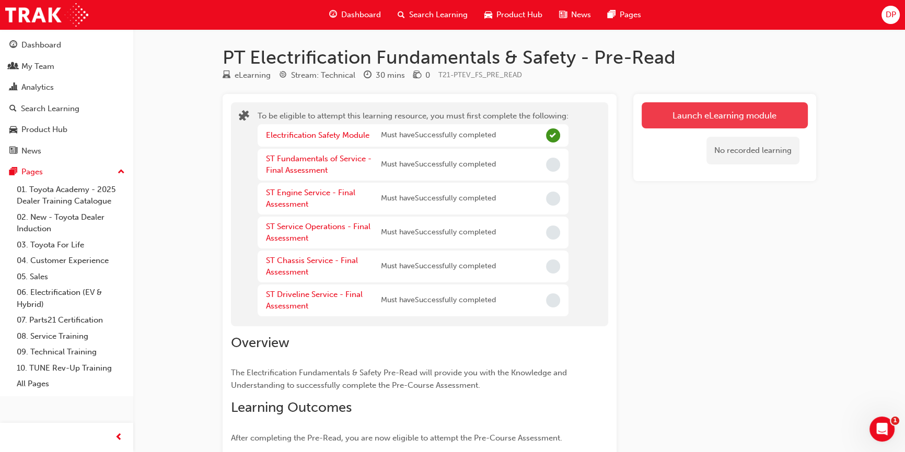
click at [690, 114] on button "Launch eLearning module" at bounding box center [725, 115] width 166 height 26
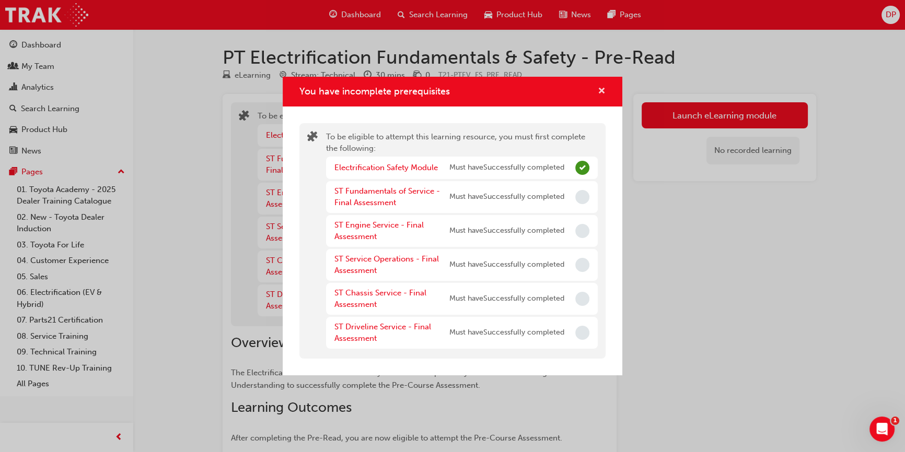
click at [601, 90] on span "cross-icon" at bounding box center [602, 91] width 8 height 9
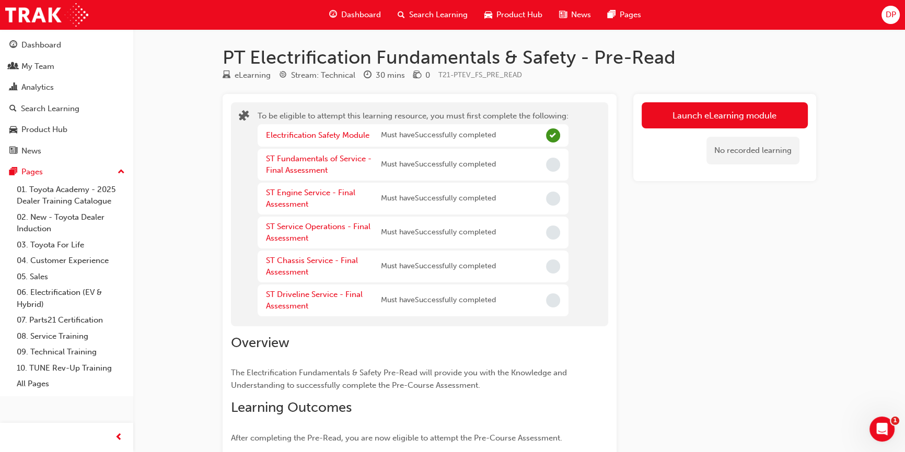
click at [762, 66] on h1 "PT Electrification Fundamentals & Safety - Pre-Read" at bounding box center [519, 57] width 593 height 23
click at [306, 135] on link "Electrification Safety Module" at bounding box center [317, 135] width 103 height 9
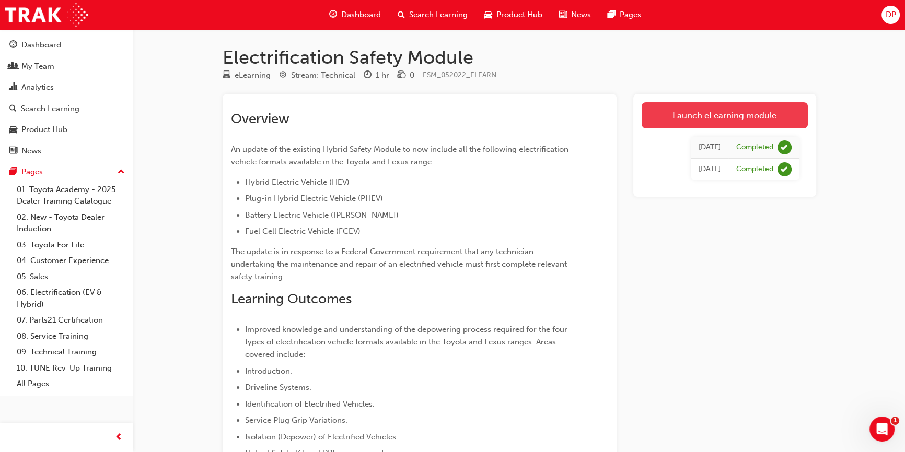
click at [720, 120] on link "Launch eLearning module" at bounding box center [725, 115] width 166 height 26
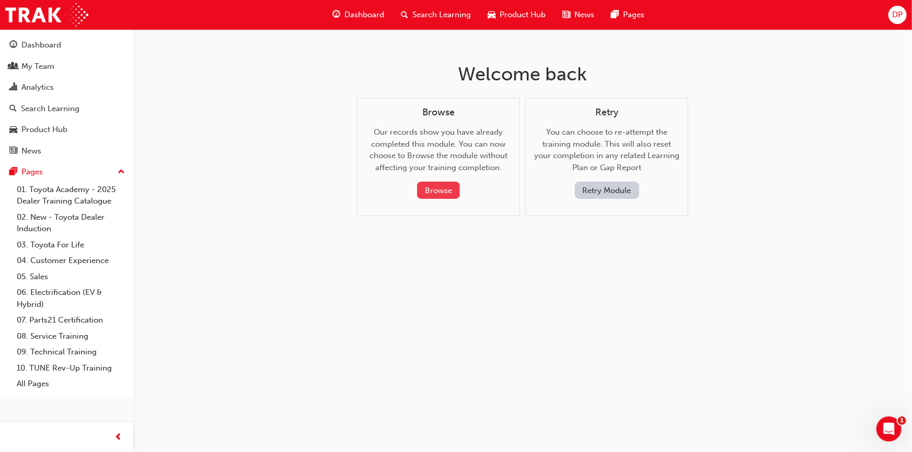
click at [439, 188] on button "Browse" at bounding box center [438, 190] width 43 height 17
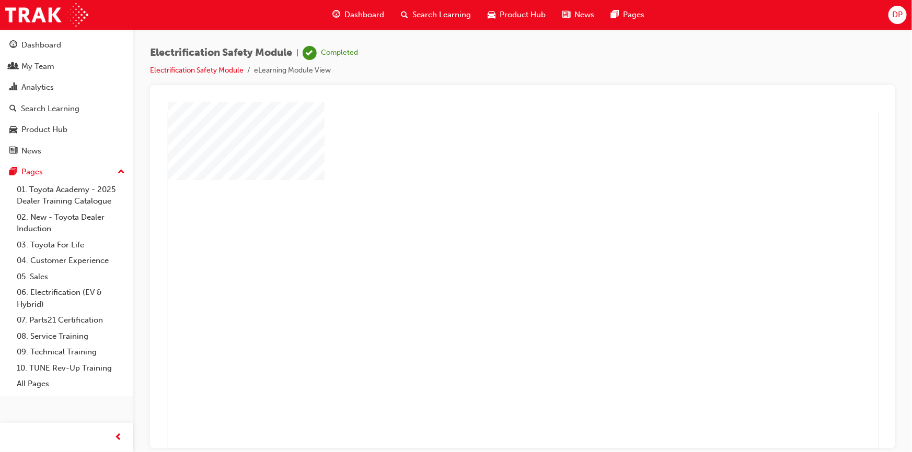
click at [492, 245] on div "play" at bounding box center [492, 245] width 0 height 0
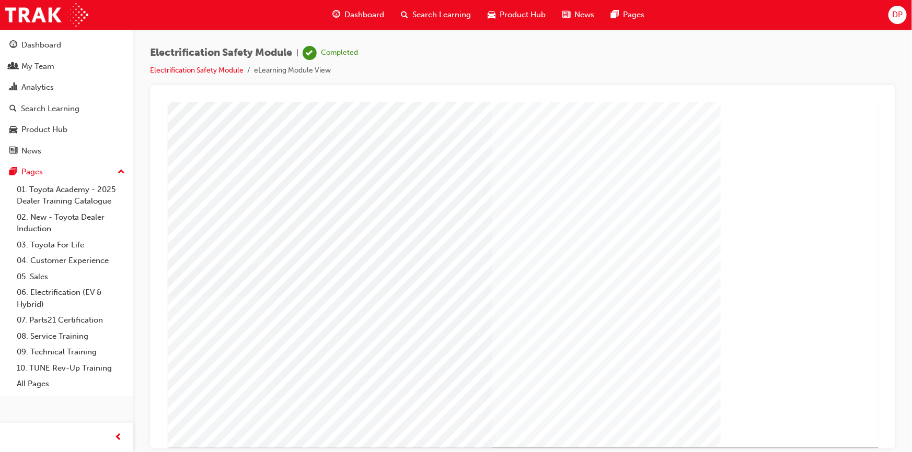
scroll to position [44, 0]
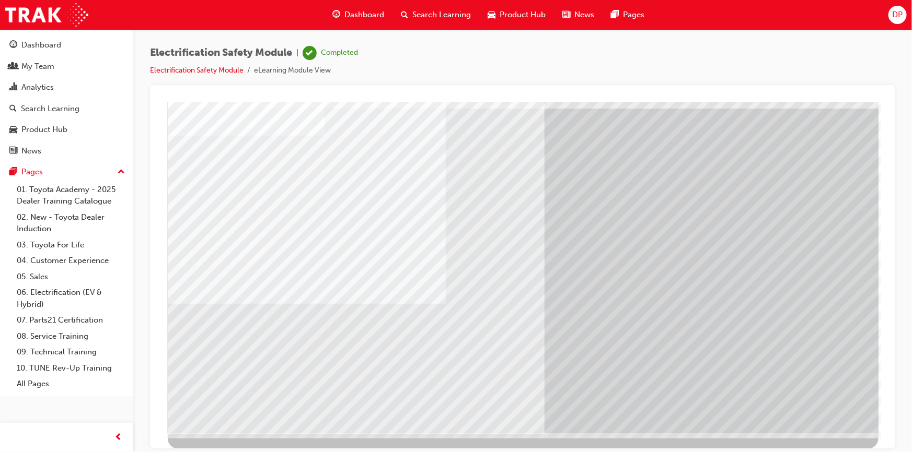
click at [377, 15] on span "Dashboard" at bounding box center [364, 15] width 40 height 12
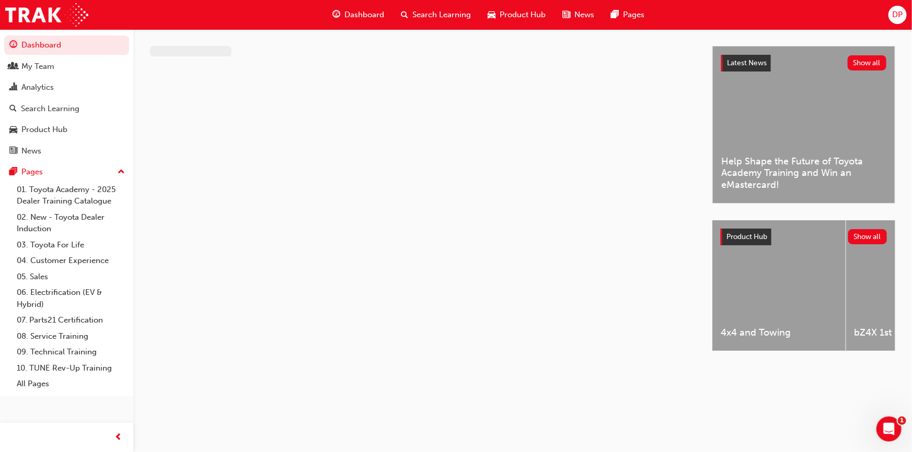
click at [441, 12] on span "Search Learning" at bounding box center [441, 15] width 59 height 12
